Goal: Information Seeking & Learning: Learn about a topic

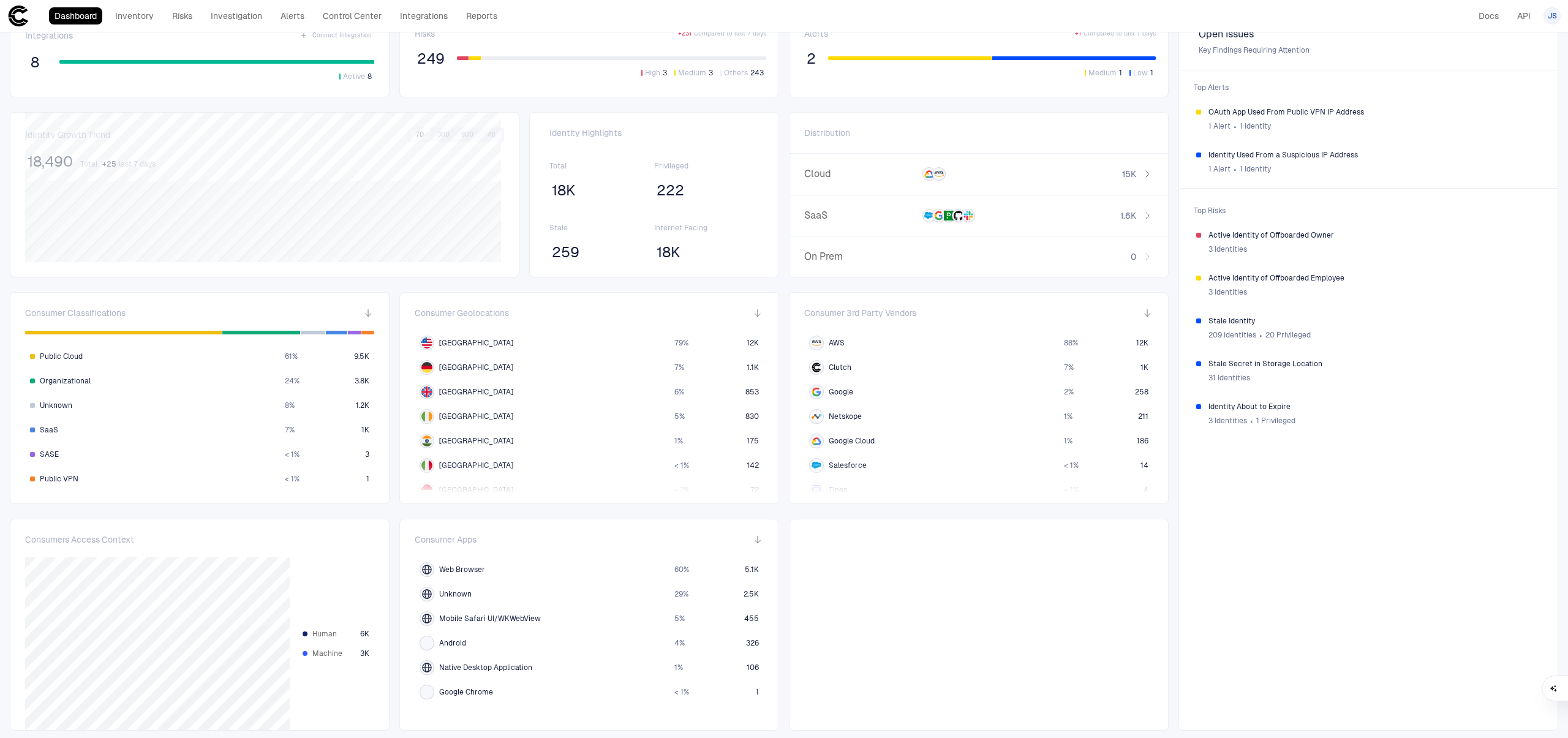
scroll to position [32, 0]
click at [153, 13] on link "Inventory" at bounding box center [134, 16] width 49 height 17
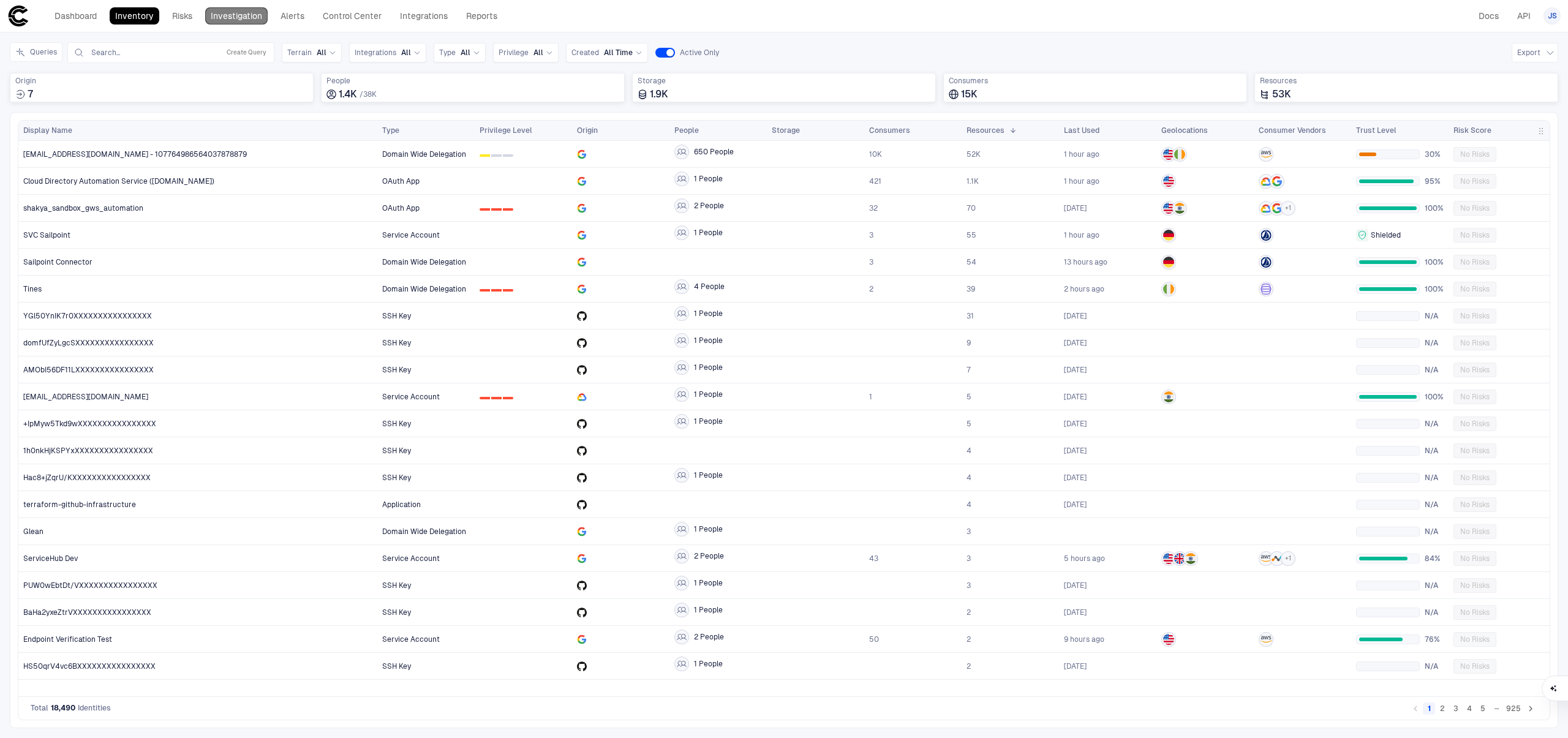
click at [233, 15] on link "Investigation" at bounding box center [236, 16] width 63 height 17
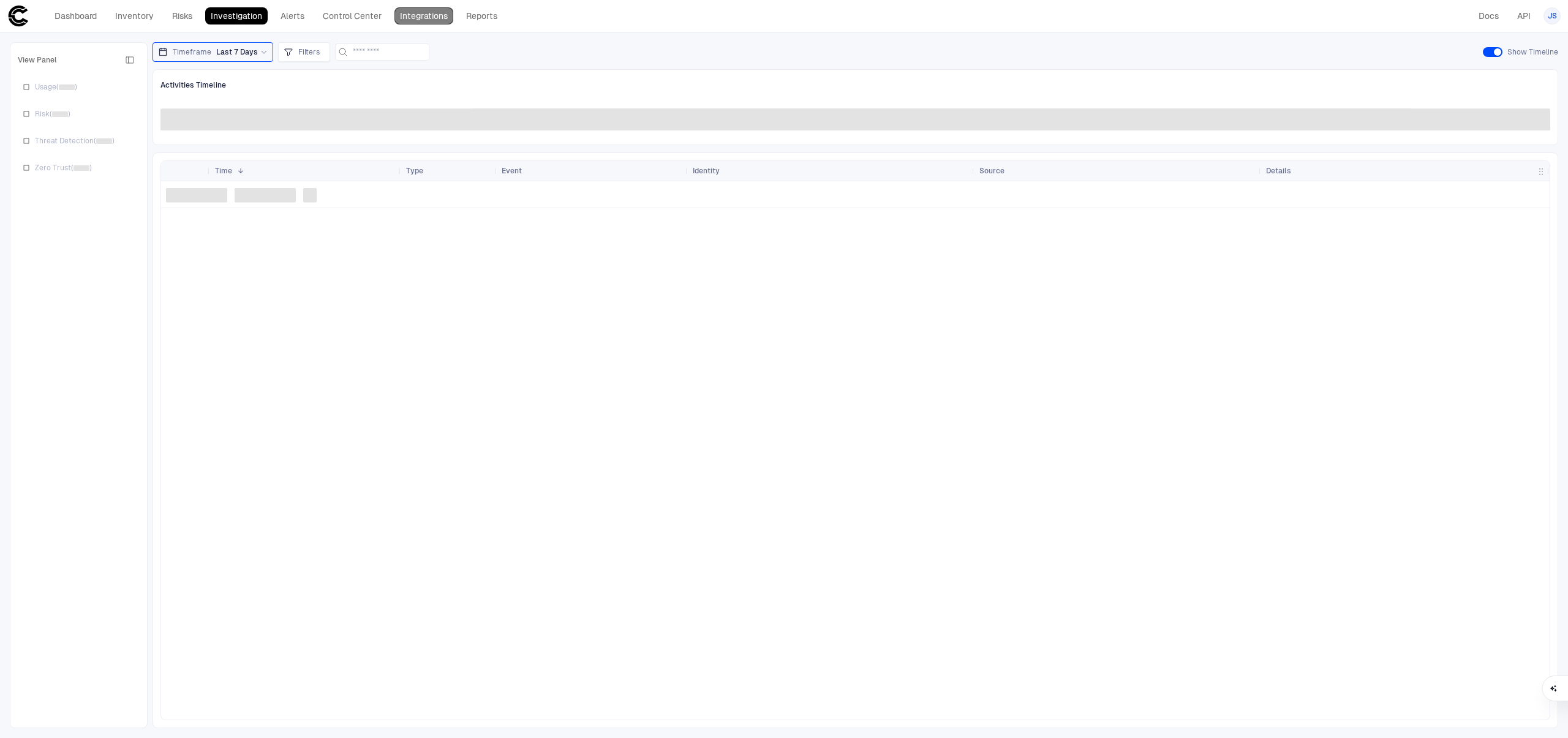
click at [422, 24] on link "Integrations" at bounding box center [423, 16] width 59 height 17
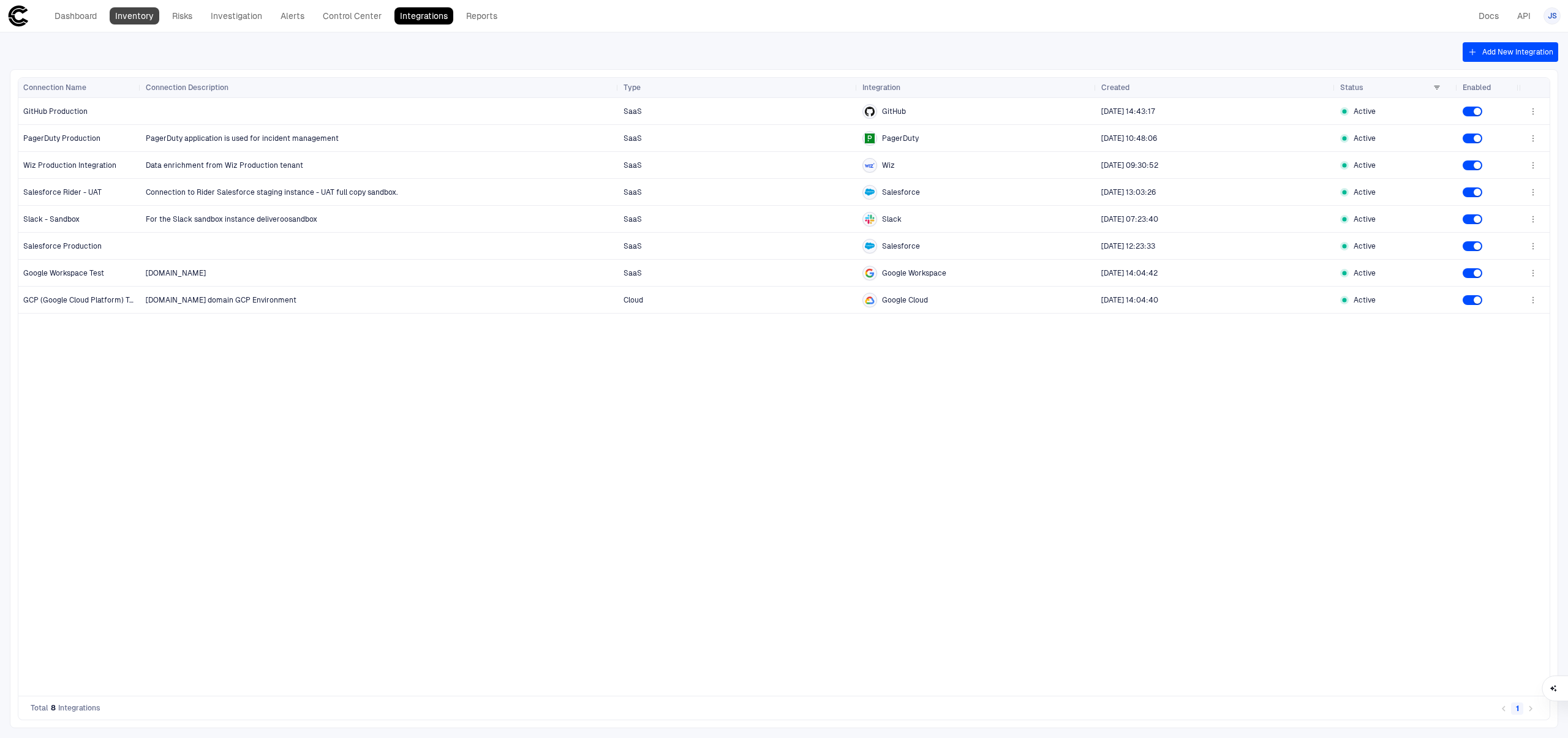
click at [136, 18] on link "Inventory" at bounding box center [134, 16] width 49 height 17
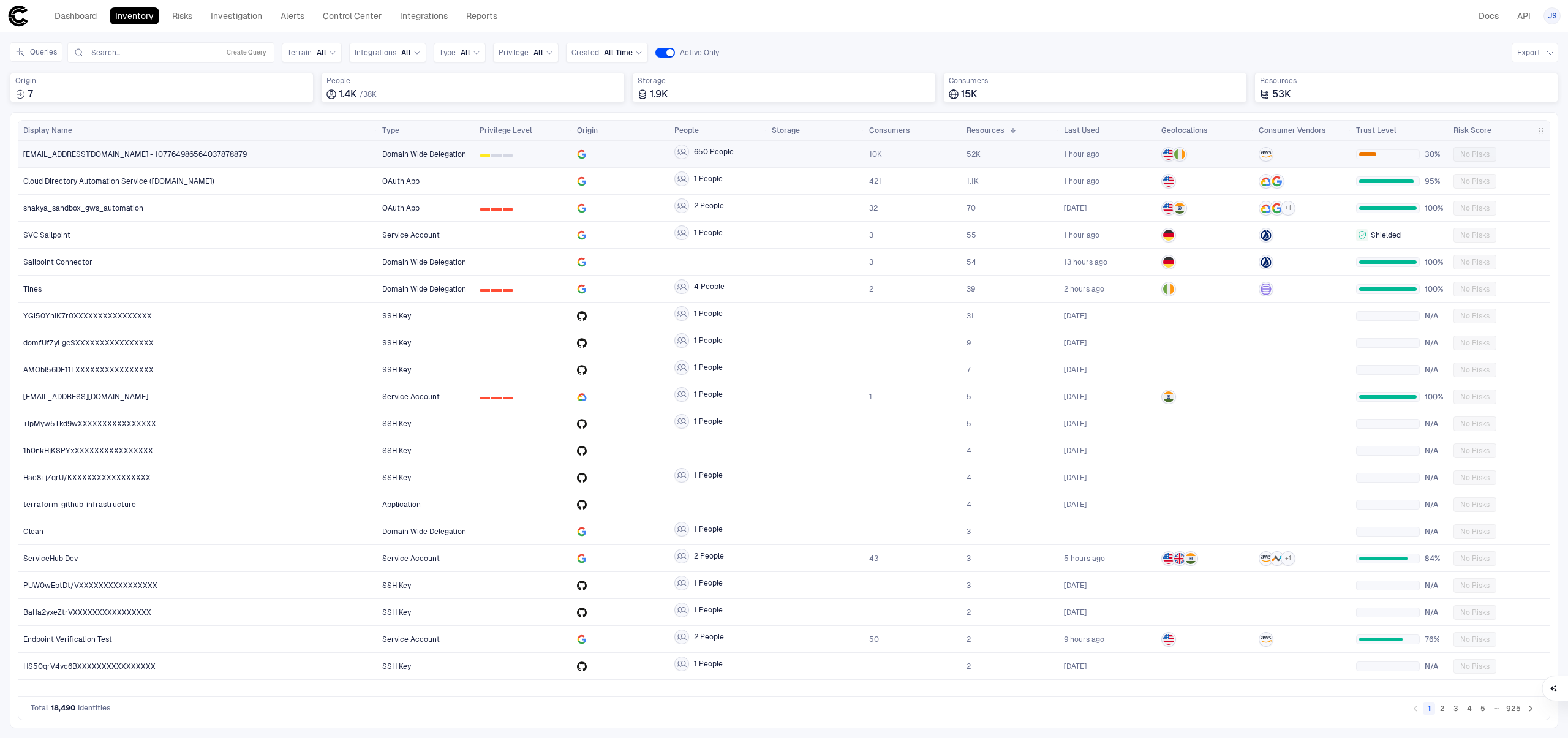
click at [197, 160] on div "[EMAIL_ADDRESS][DOMAIN_NAME] - 107764986564037878879" at bounding box center [198, 154] width 350 height 25
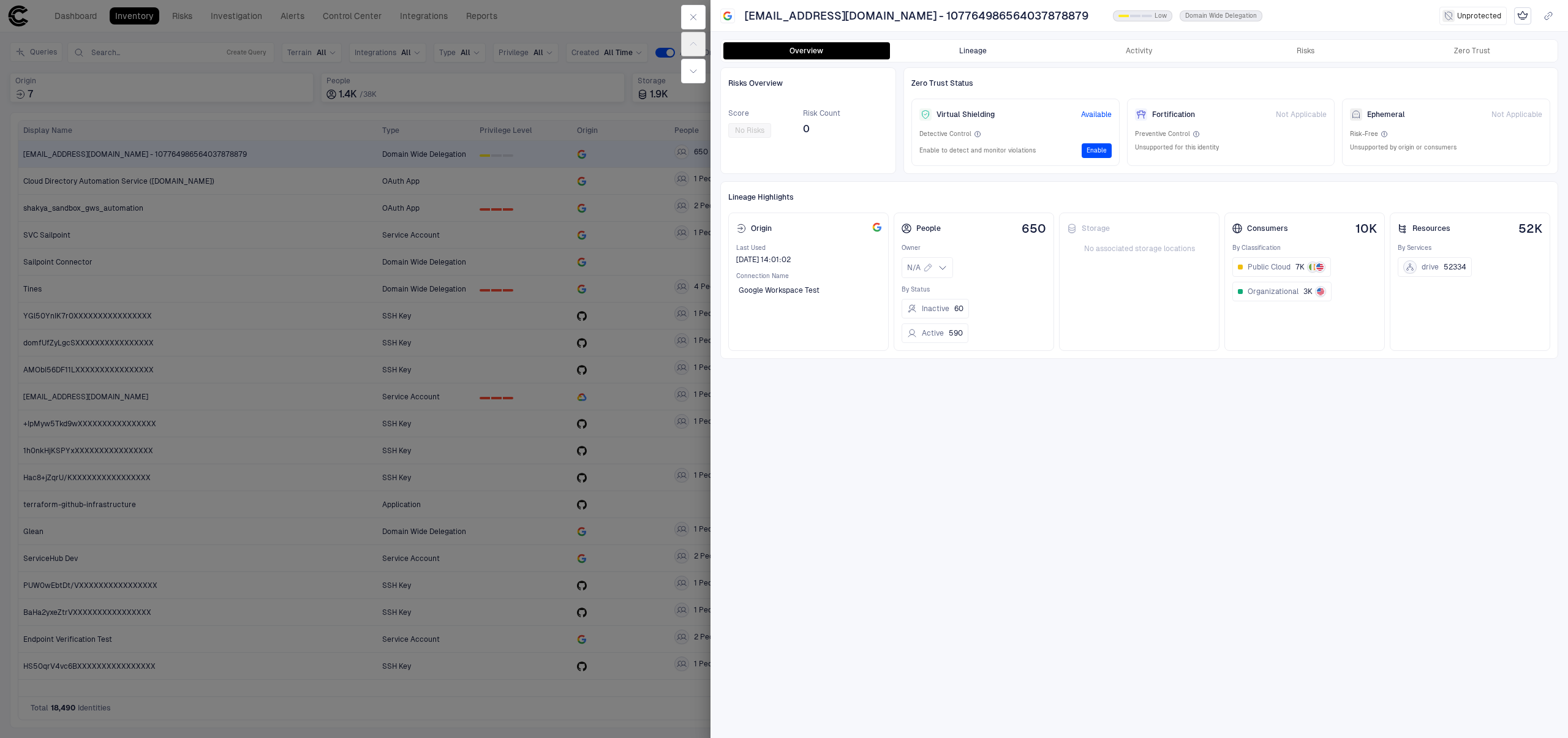
click at [1012, 51] on button "Lineage" at bounding box center [973, 51] width 167 height 17
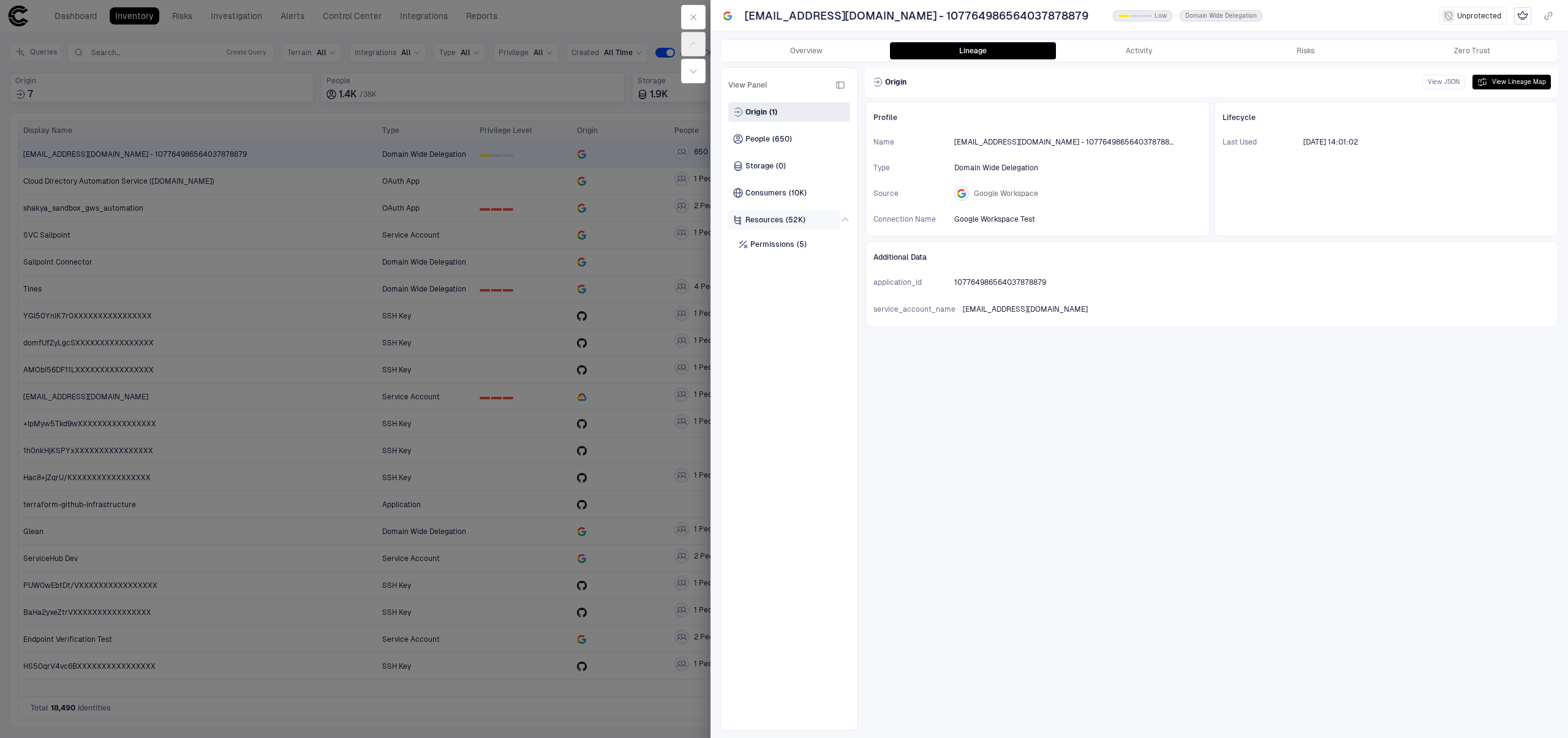
click at [799, 219] on span "(52K)" at bounding box center [796, 219] width 20 height 10
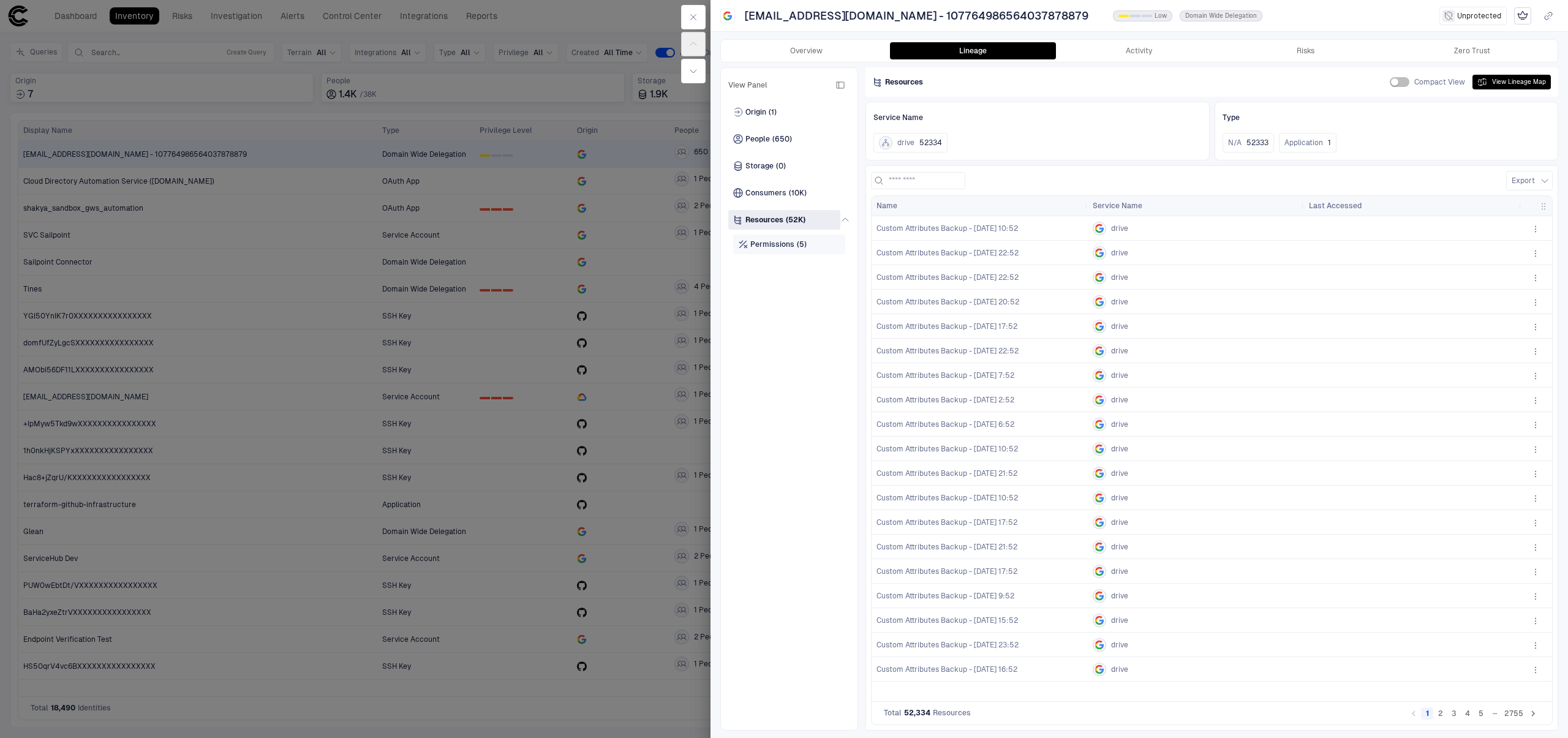
click at [800, 248] on span "(5)" at bounding box center [801, 244] width 10 height 10
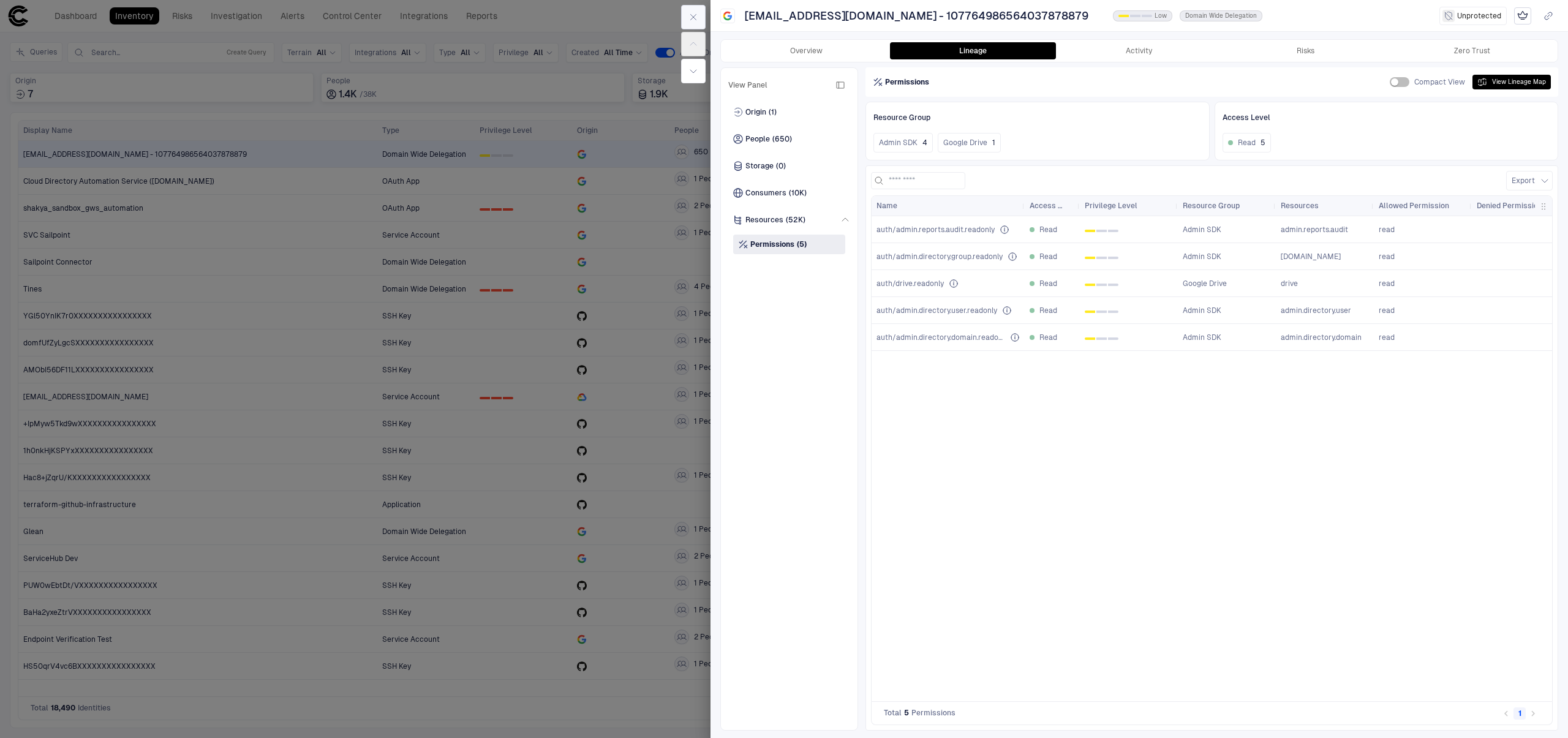
click at [700, 23] on button "button" at bounding box center [693, 16] width 24 height 24
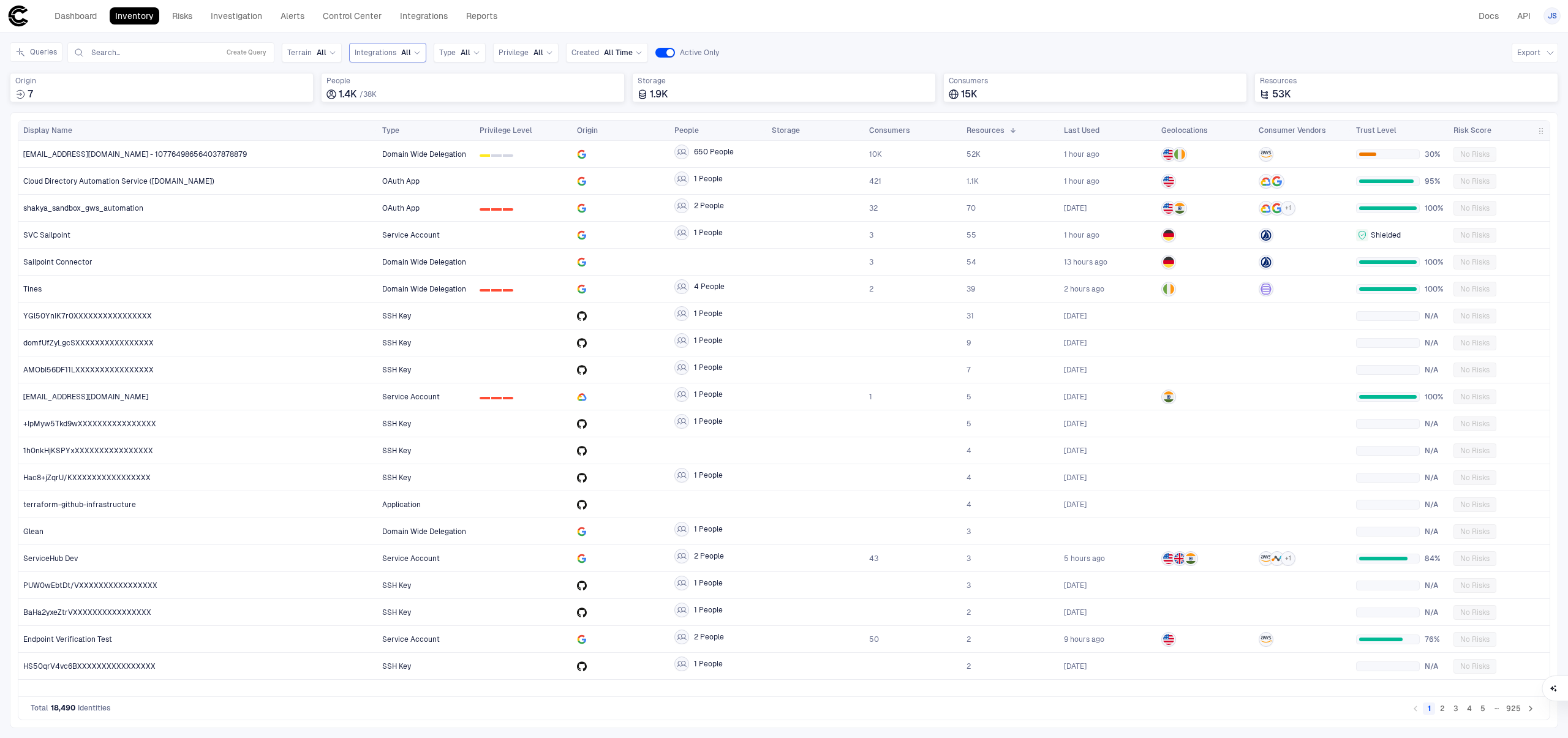
click at [395, 59] on div "Integrations All" at bounding box center [388, 53] width 77 height 20
click at [465, 57] on div "Type All" at bounding box center [459, 53] width 41 height 13
click at [498, 150] on div "OAuth App" at bounding box center [502, 145] width 127 height 21
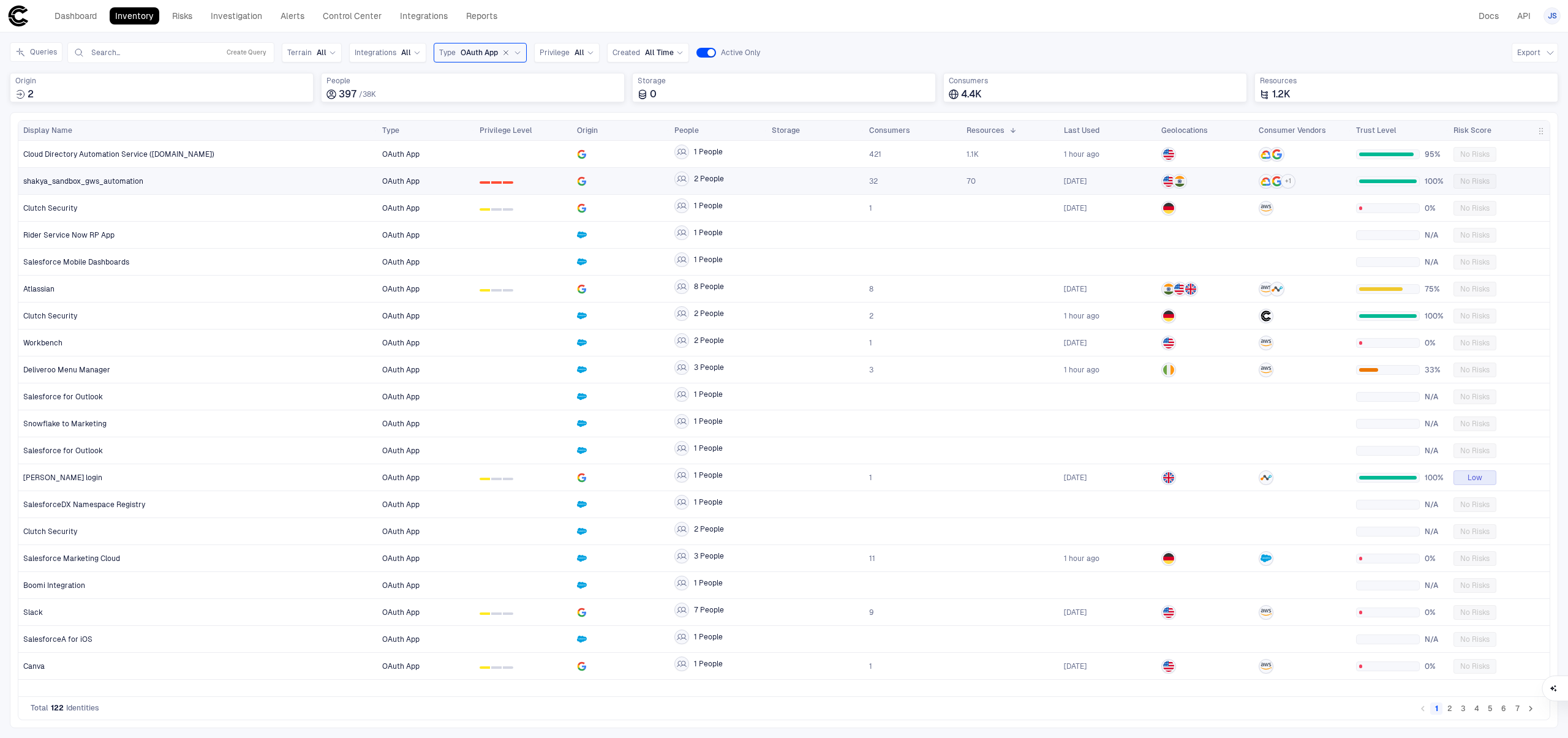
click at [259, 186] on div "shakya_sandbox_gws_automation" at bounding box center [198, 181] width 350 height 25
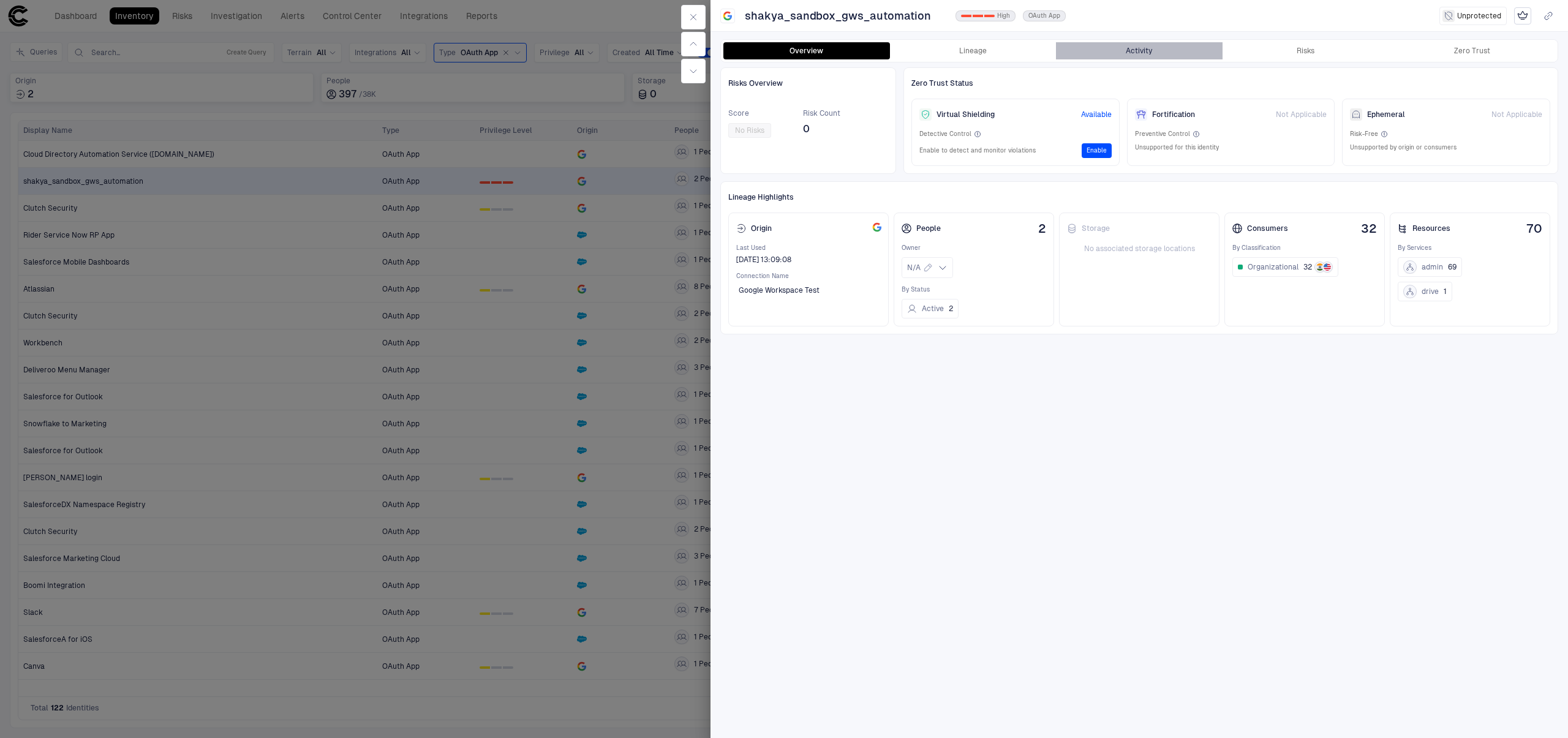
click at [1162, 47] on button "Activity" at bounding box center [1139, 51] width 167 height 17
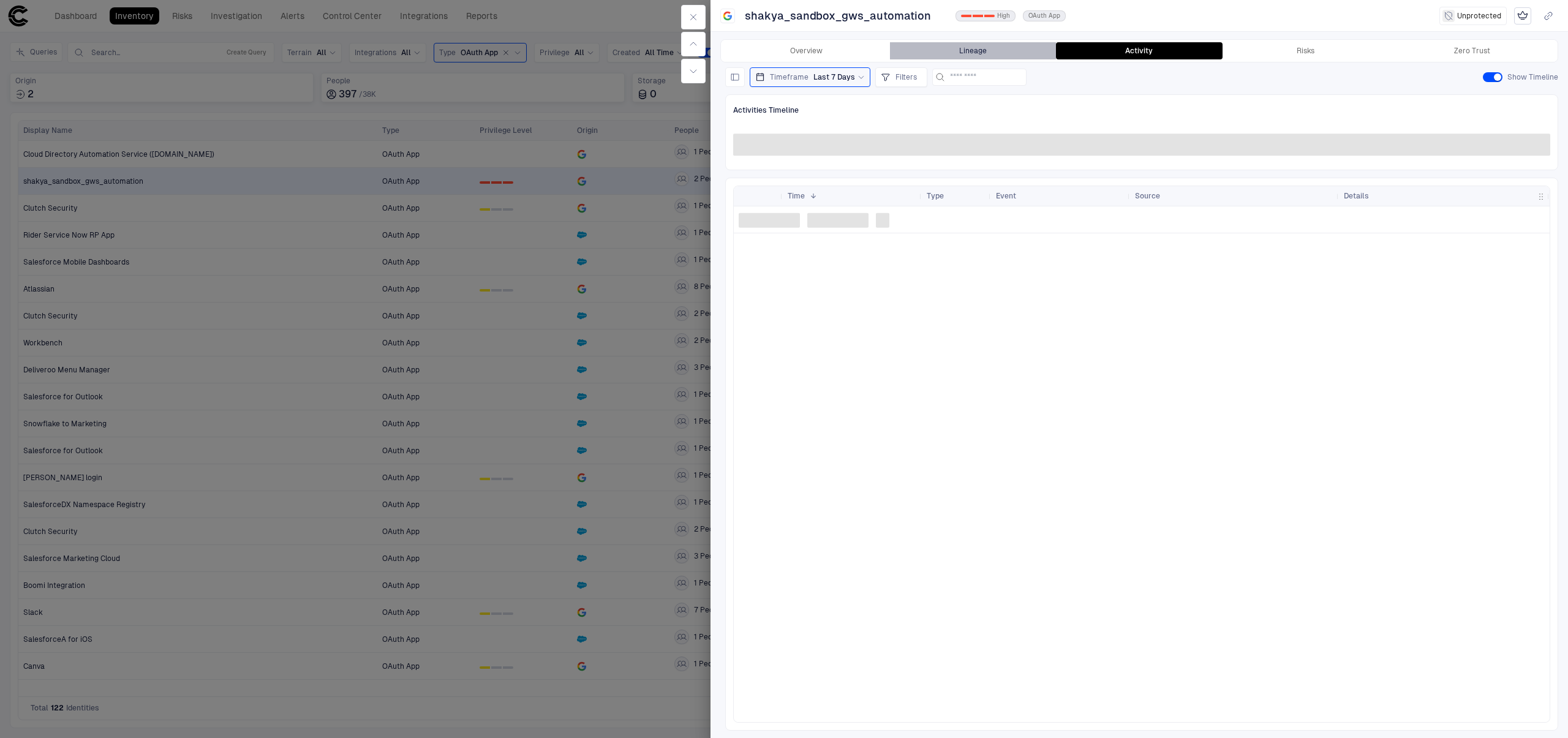
click at [965, 50] on button "Lineage" at bounding box center [973, 51] width 167 height 17
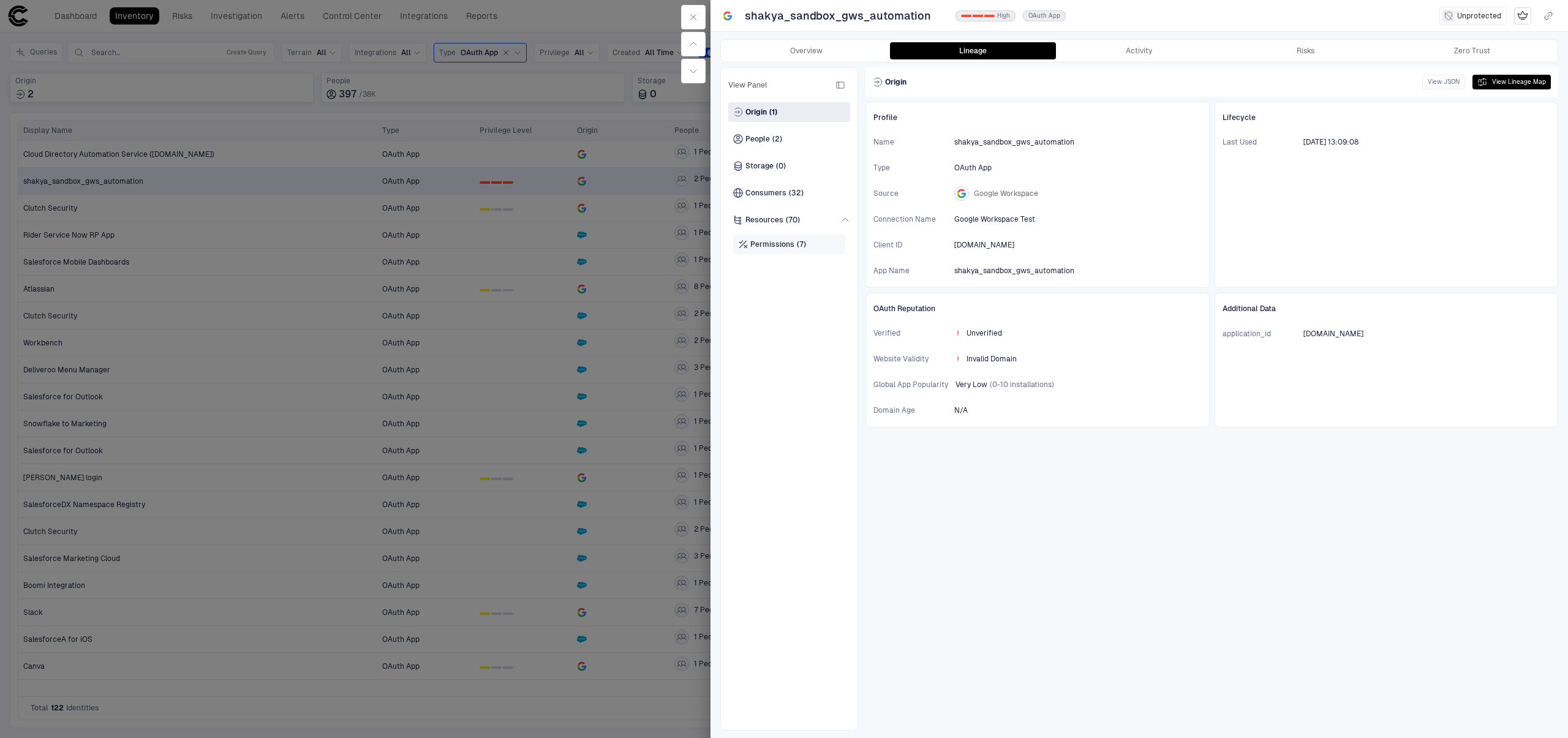
click at [803, 243] on span "(7)" at bounding box center [801, 244] width 9 height 10
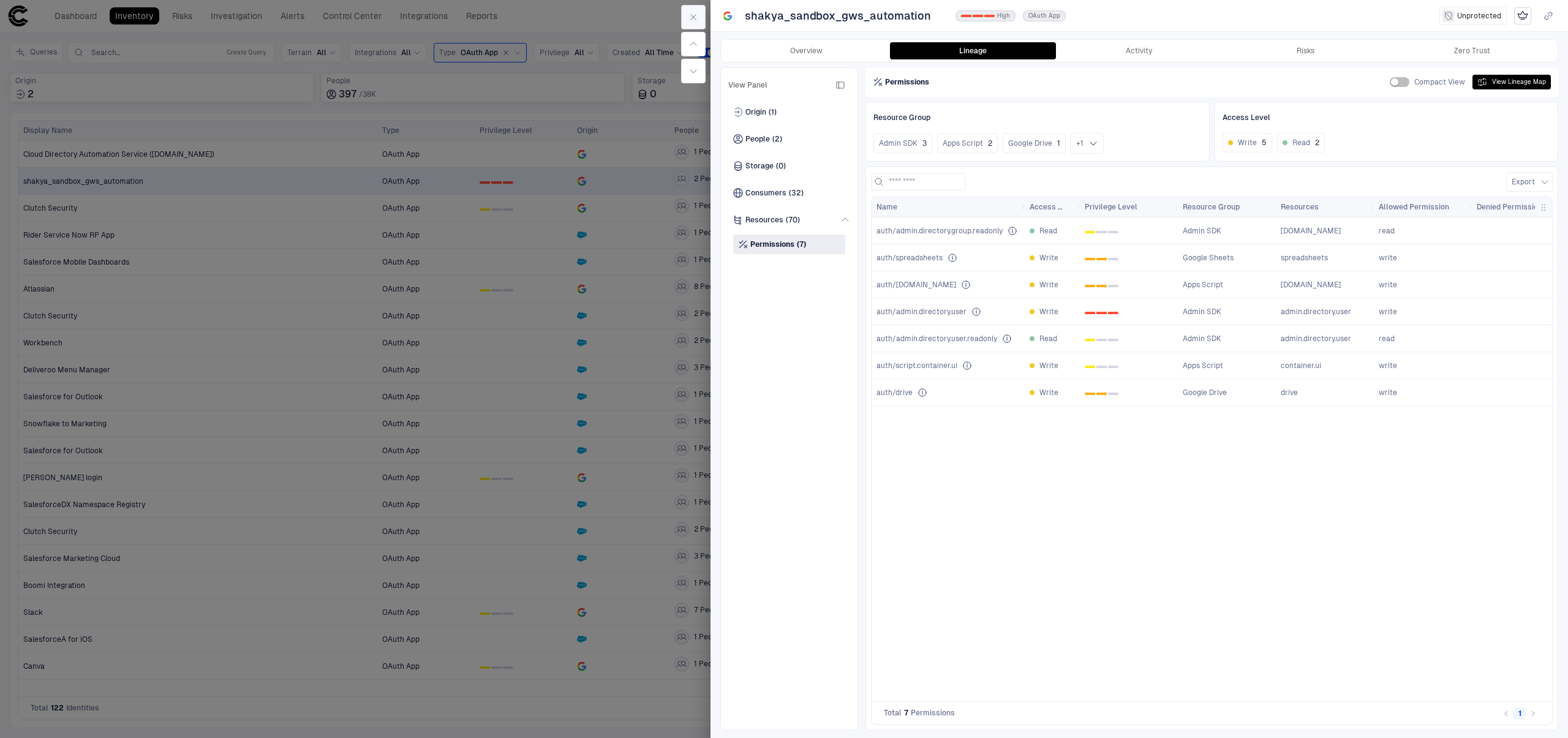
click at [699, 13] on button "button" at bounding box center [693, 16] width 24 height 24
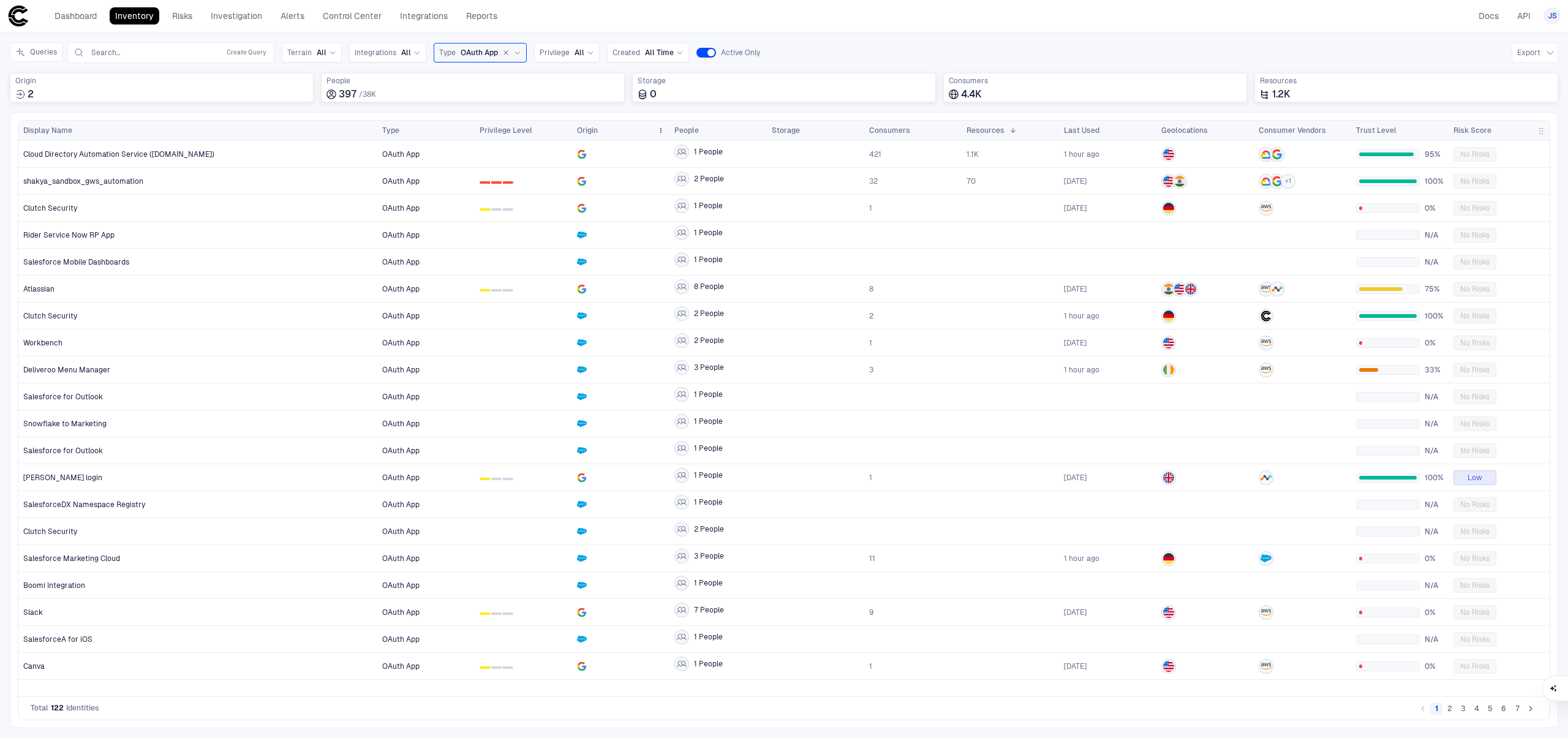
click at [611, 130] on div "Origin" at bounding box center [614, 130] width 75 height 13
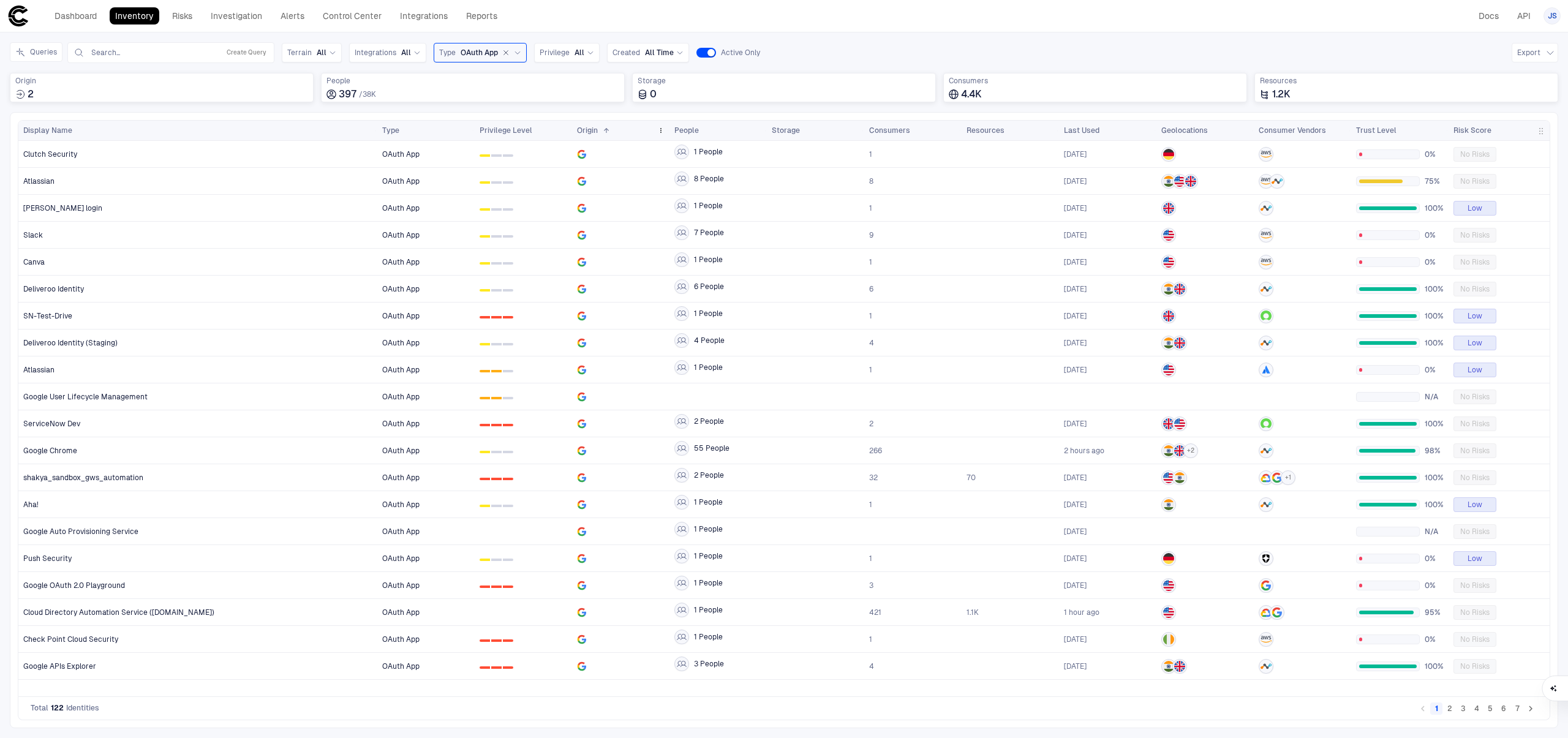
click at [611, 130] on div "Origin 1" at bounding box center [614, 130] width 75 height 13
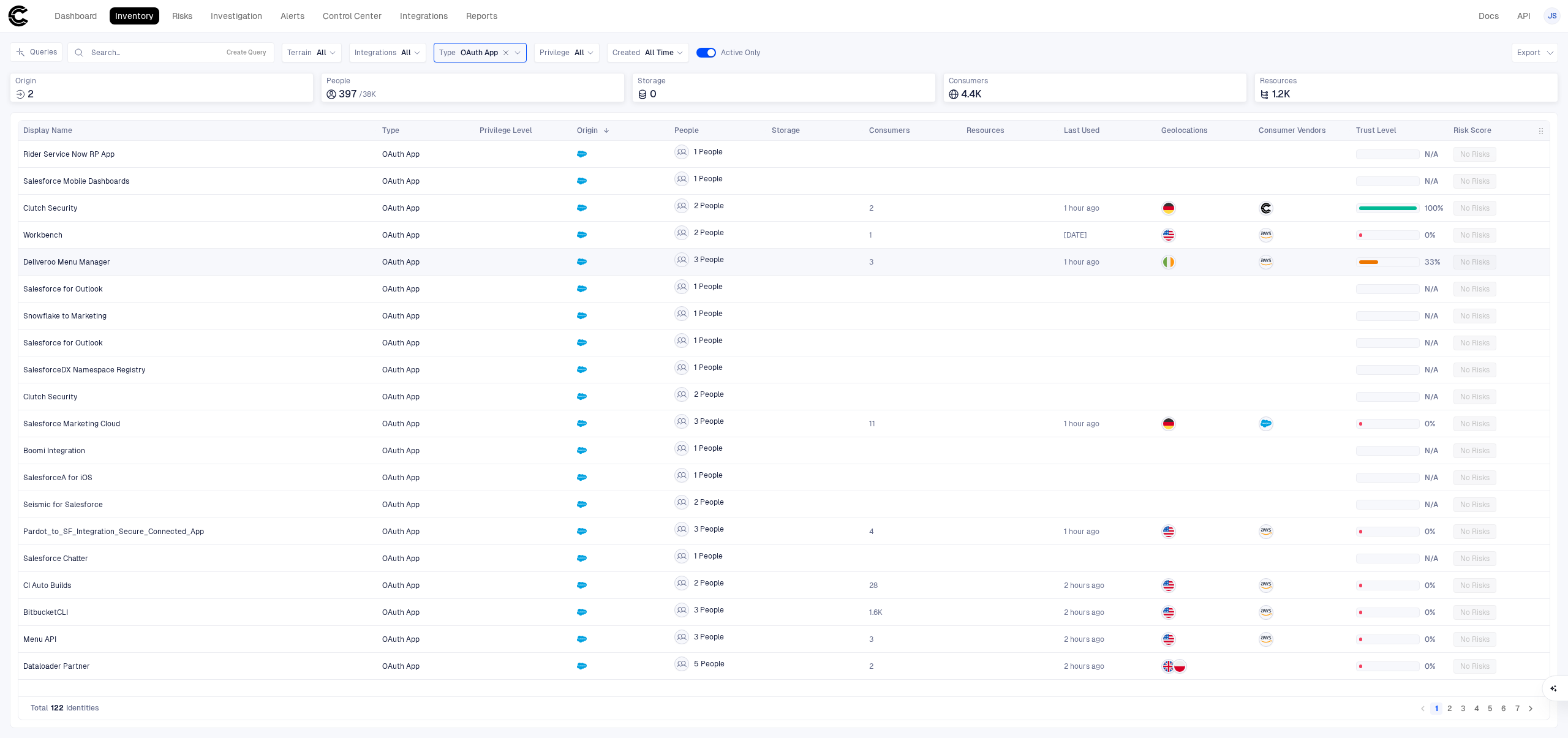
click at [1320, 259] on div at bounding box center [1302, 262] width 88 height 14
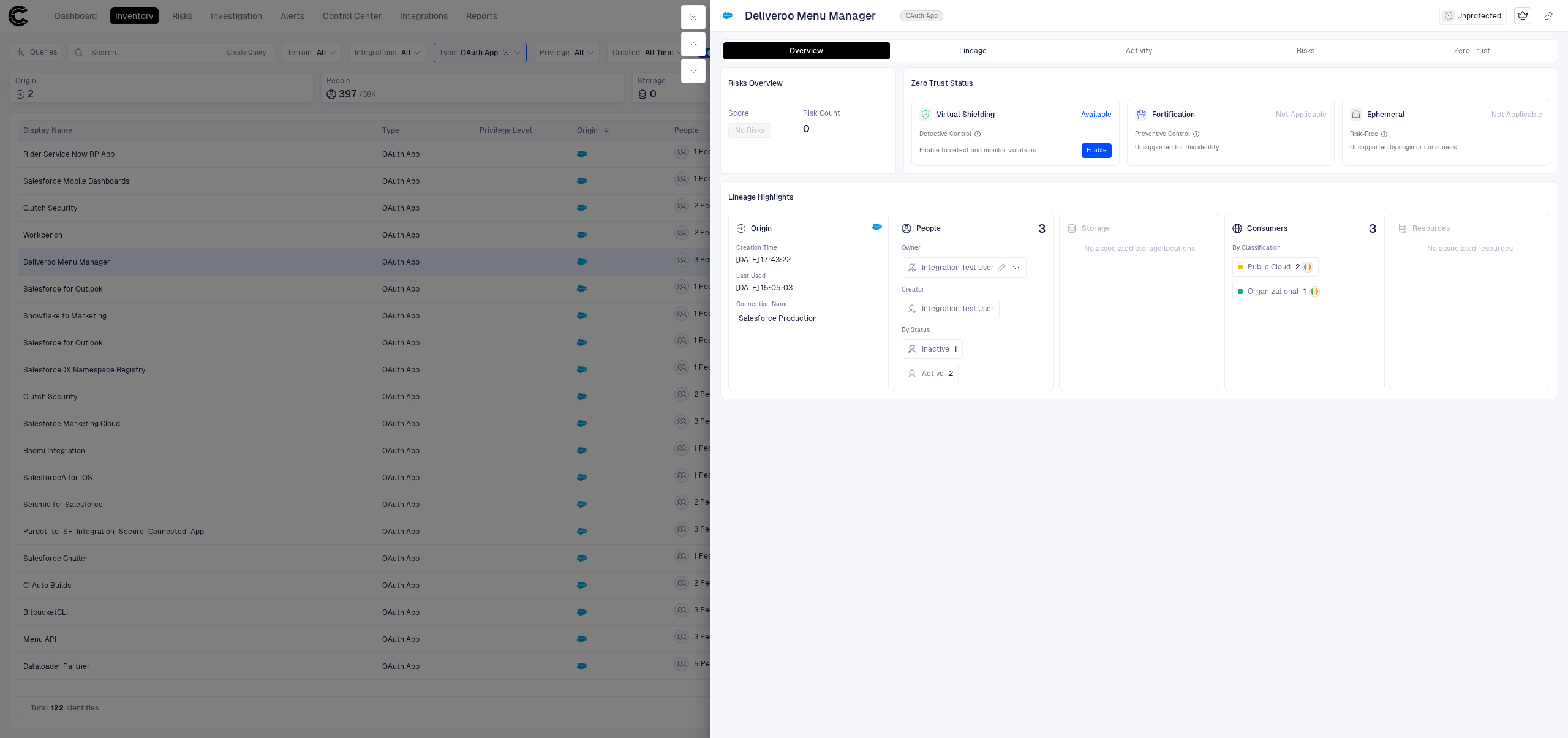
click at [1014, 56] on button "Lineage" at bounding box center [973, 51] width 167 height 17
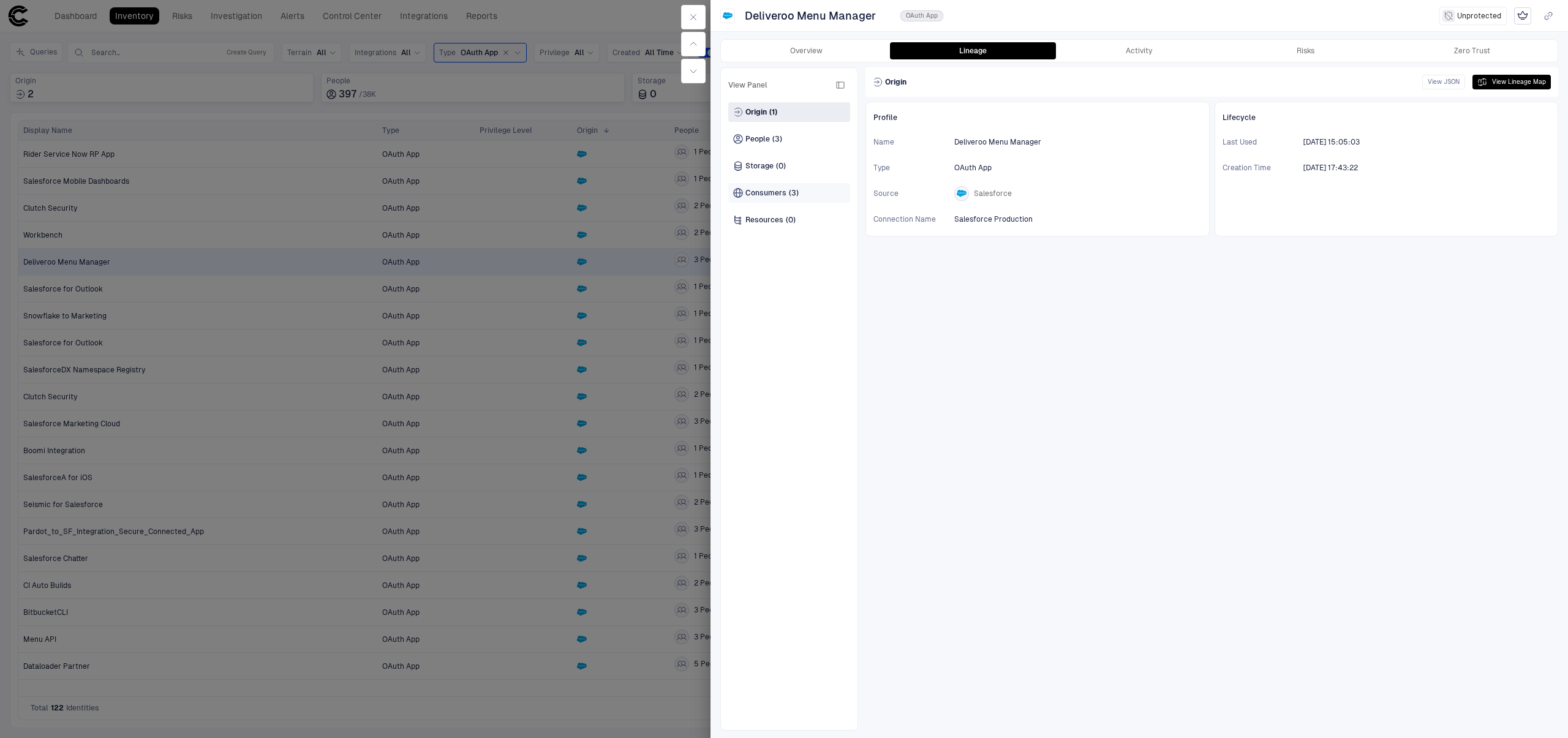
click at [835, 184] on div "Consumers (3)" at bounding box center [789, 193] width 122 height 20
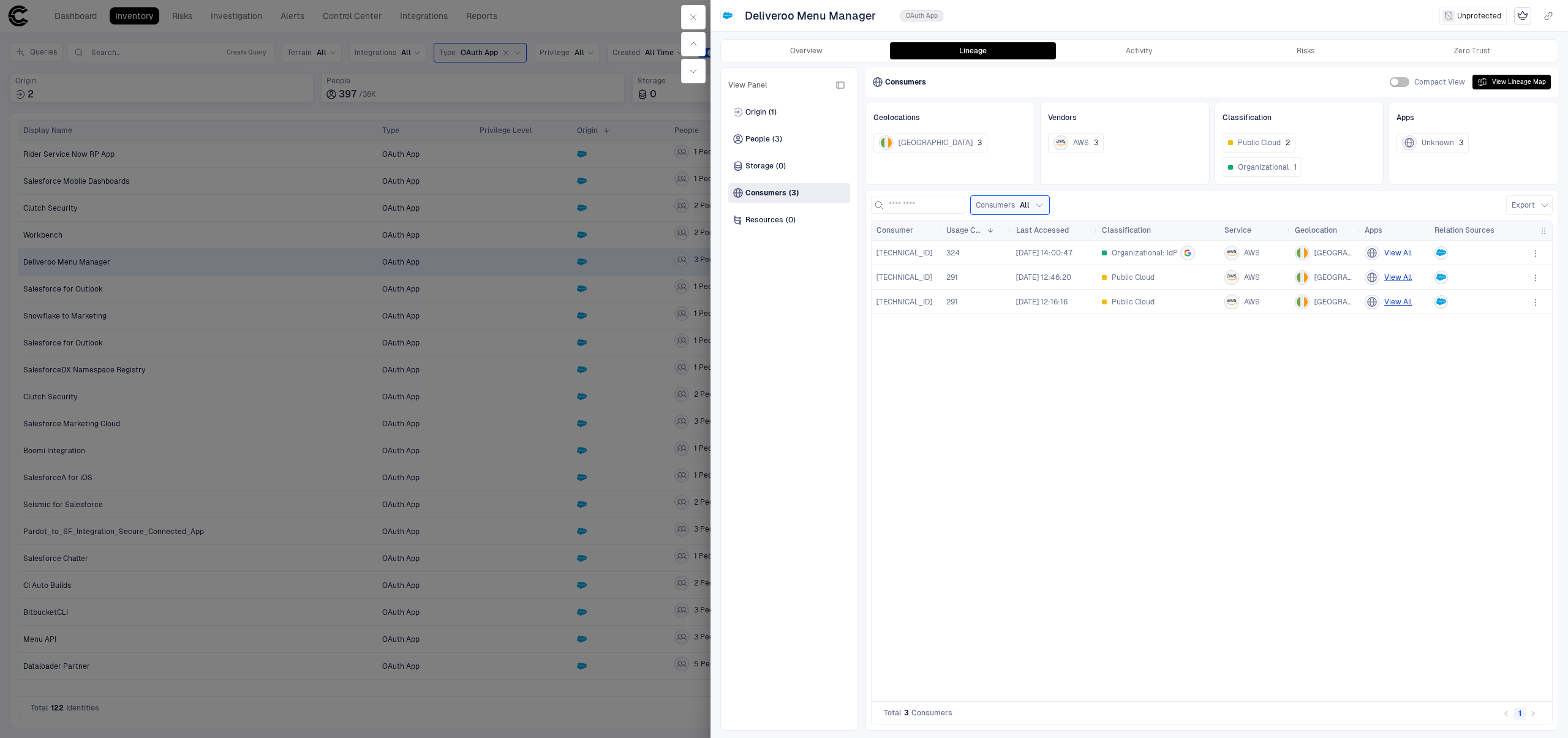
click at [1405, 254] on button "View All" at bounding box center [1398, 253] width 28 height 14
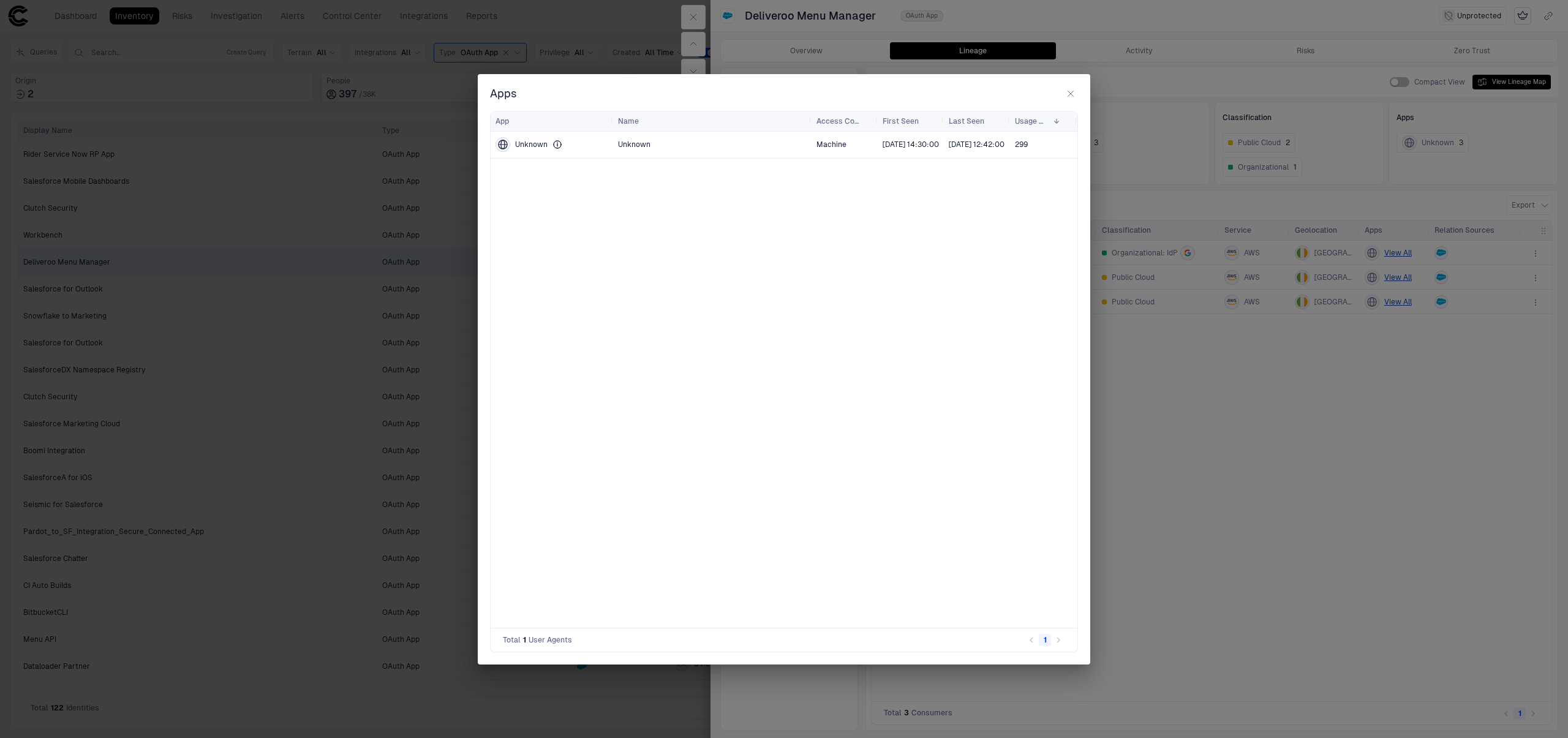
click at [683, 144] on div "Unknown" at bounding box center [712, 144] width 189 height 10
click at [514, 146] on div "Unknown" at bounding box center [521, 144] width 52 height 14
click at [1074, 103] on h2 "Apps" at bounding box center [784, 98] width 612 height 24
click at [1074, 96] on icon "button" at bounding box center [1070, 94] width 10 height 10
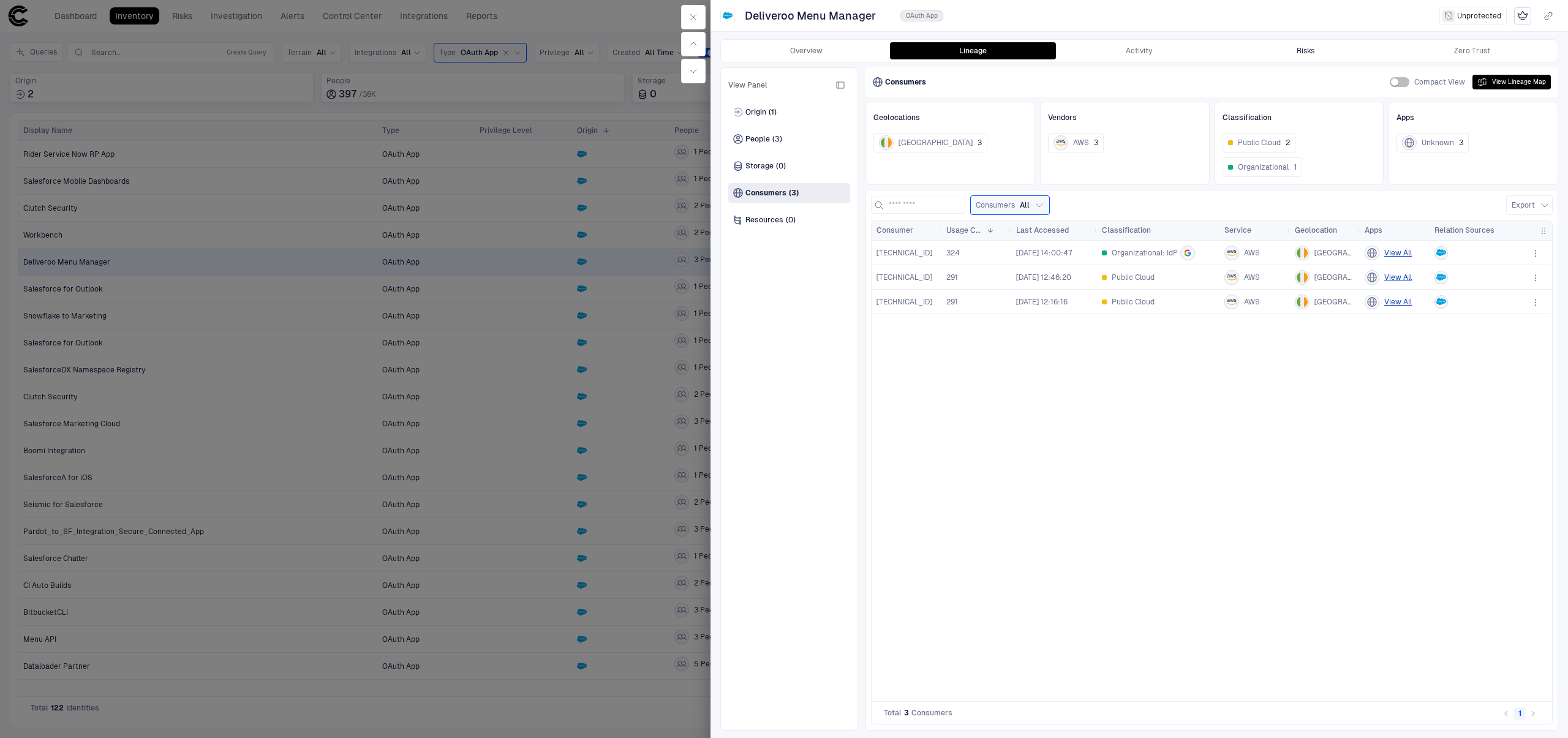
click at [1307, 54] on div "Risks" at bounding box center [1305, 51] width 18 height 10
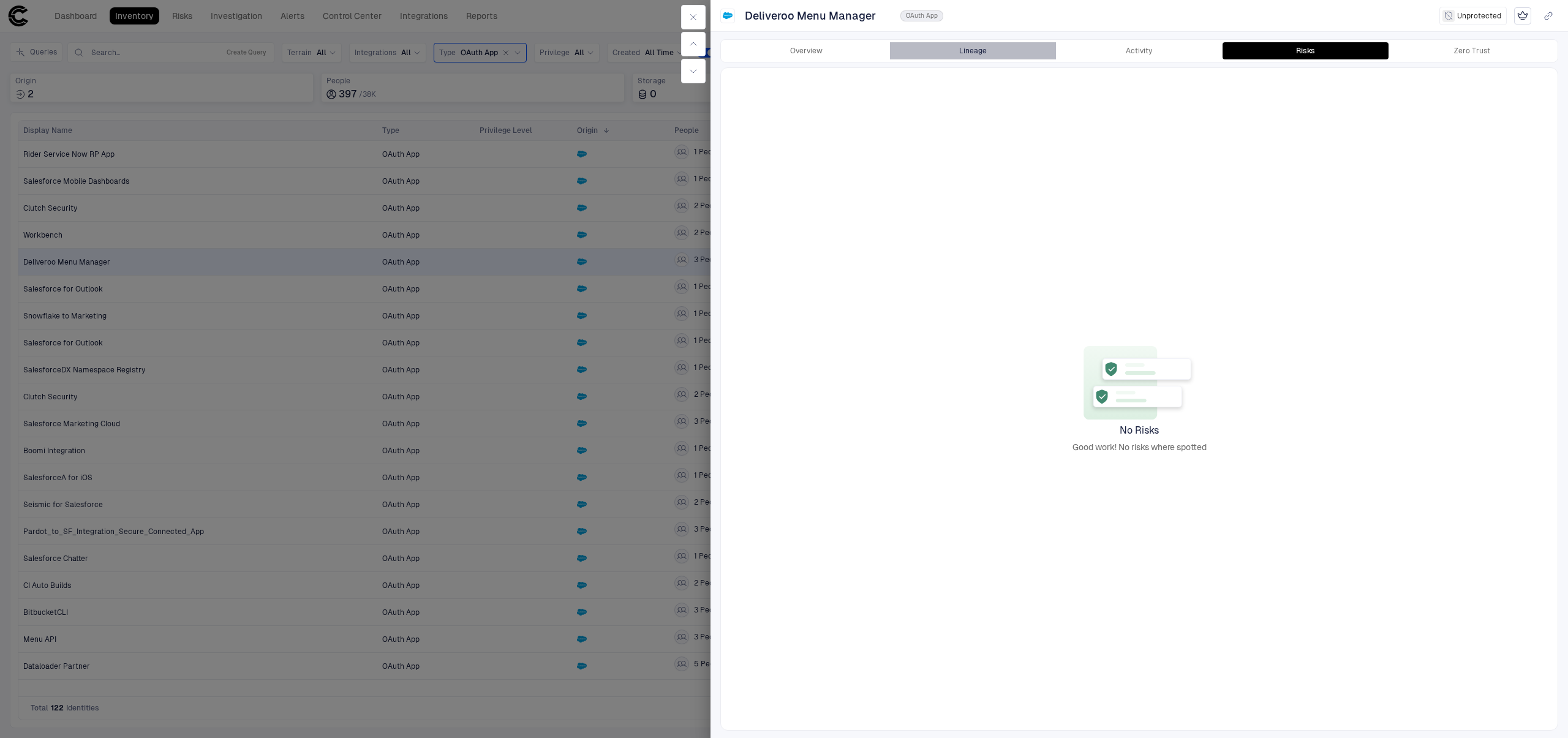
click at [995, 53] on button "Lineage" at bounding box center [973, 51] width 167 height 17
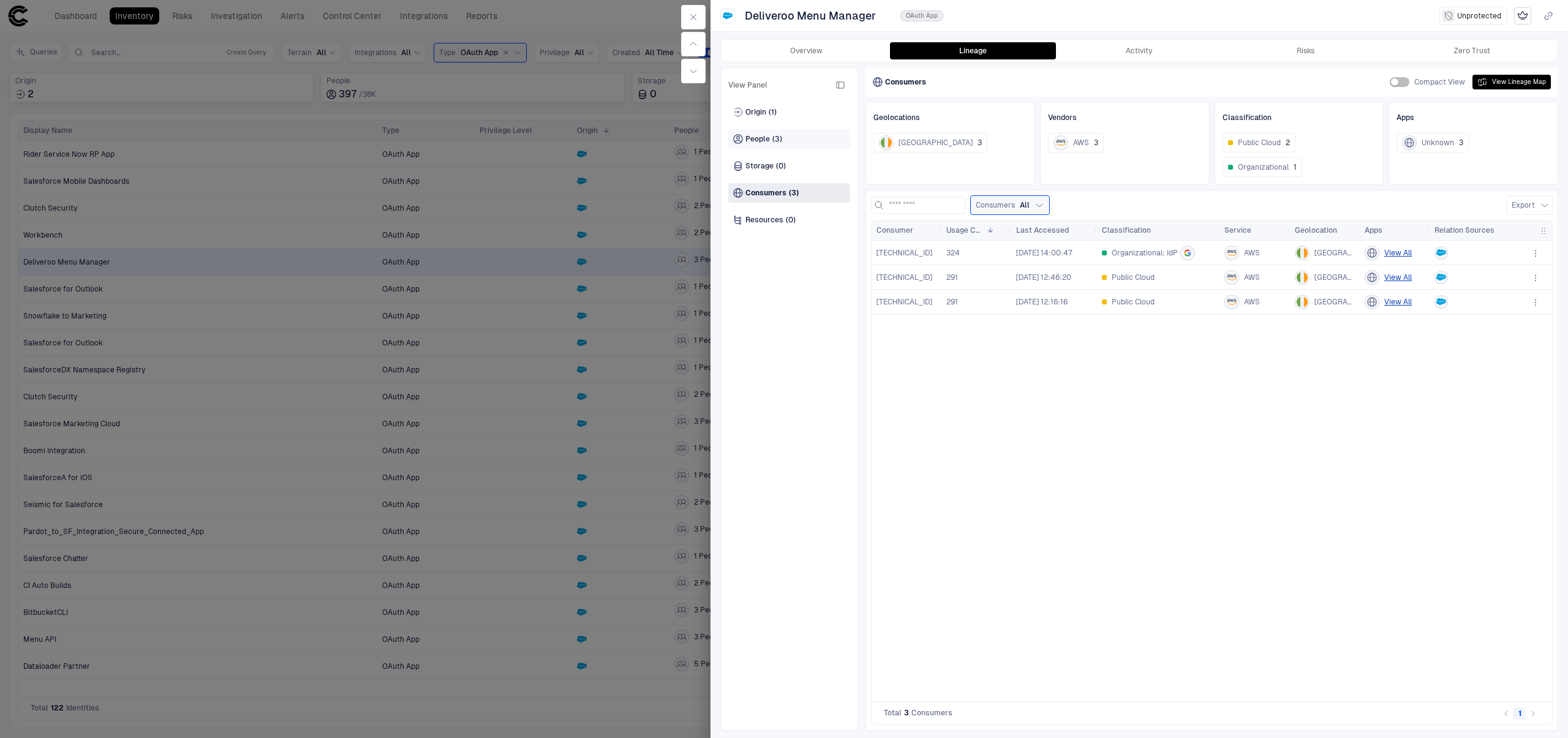
click at [757, 148] on div "People (3)" at bounding box center [789, 139] width 122 height 20
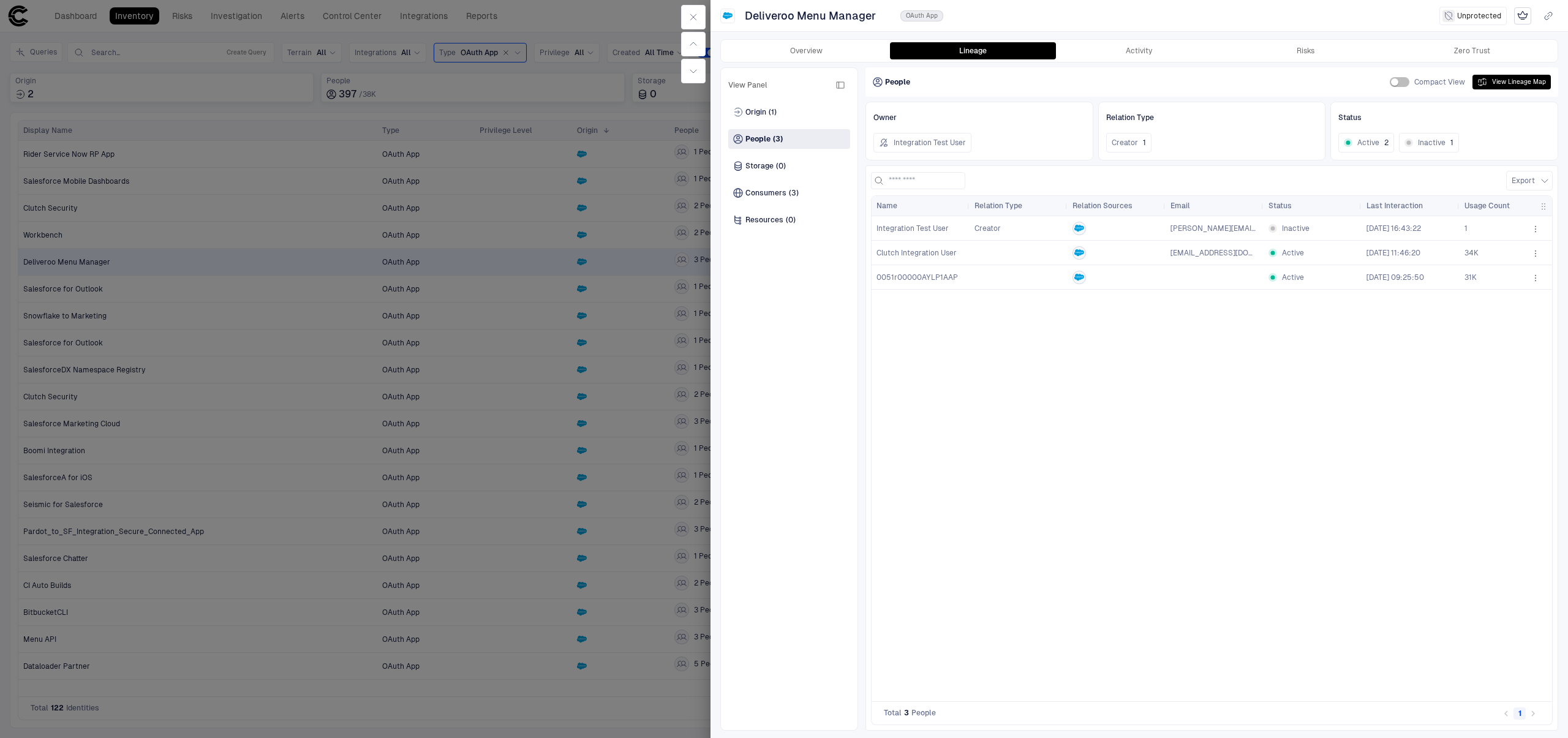
click at [892, 279] on span "0051r00000AYLP1AAP" at bounding box center [917, 277] width 82 height 9
click at [687, 16] on button "button" at bounding box center [693, 16] width 24 height 24
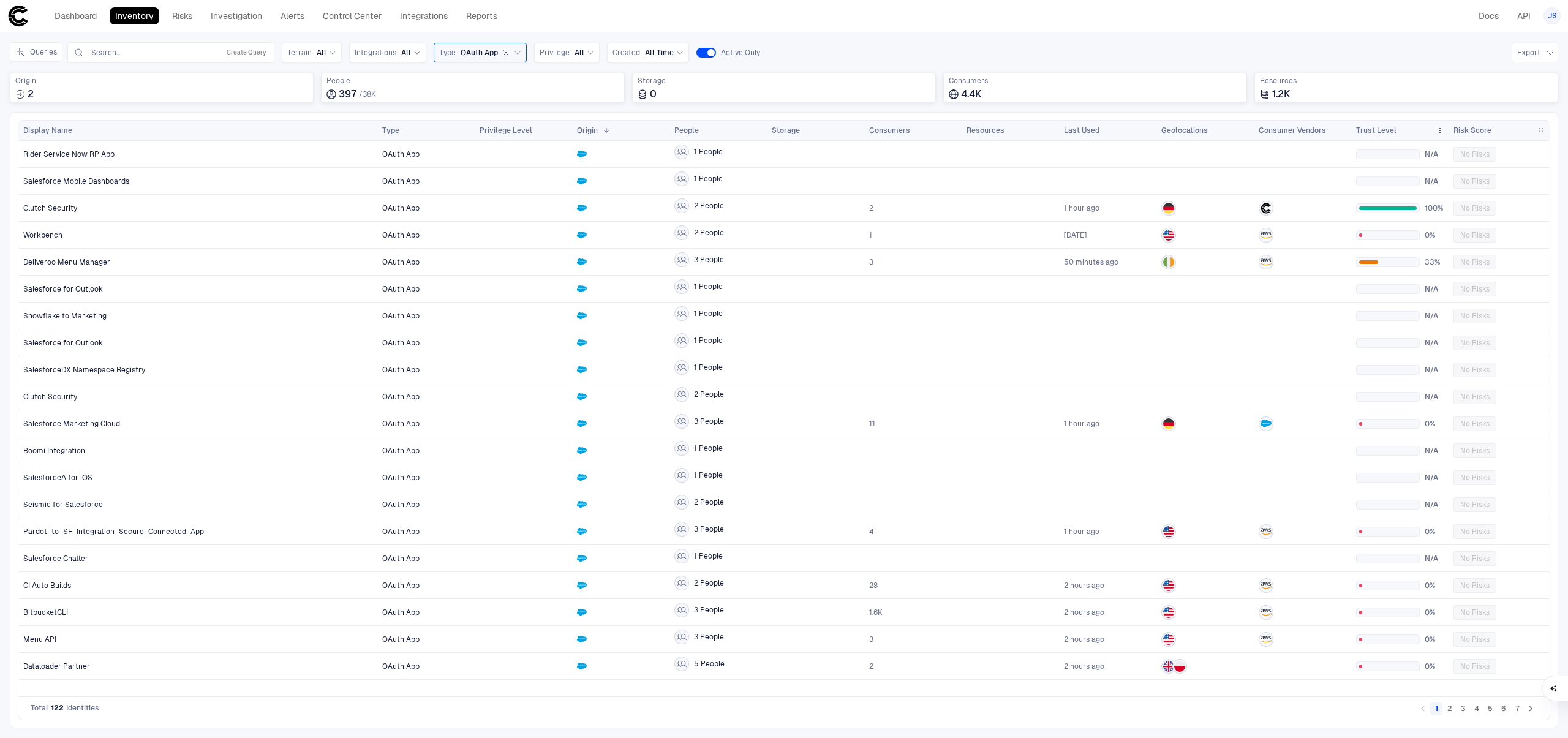
click at [1399, 128] on div "Trust Level" at bounding box center [1393, 130] width 75 height 13
